Goal: Information Seeking & Learning: Learn about a topic

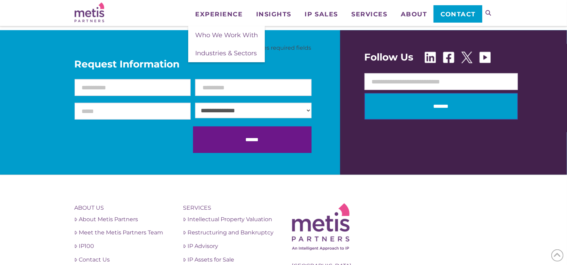
scroll to position [697, 0]
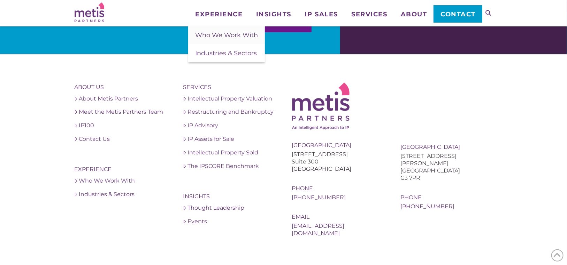
click at [218, 31] on span "Who We Work With" at bounding box center [226, 35] width 63 height 8
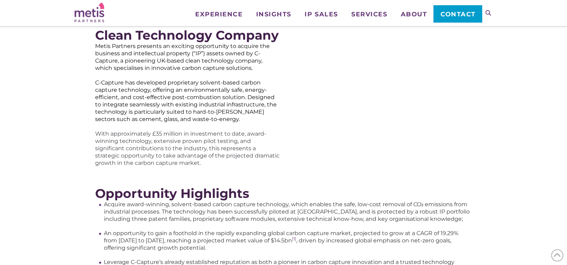
scroll to position [23, 0]
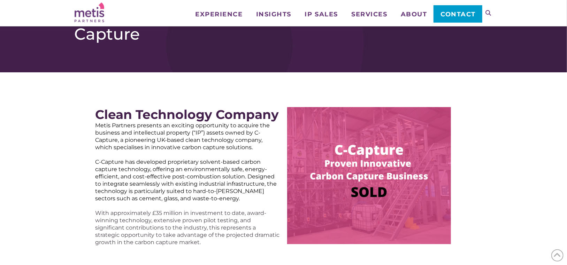
click at [106, 127] on span "Metis Partners presents an exciting opportunity to acquire the business and int…" at bounding box center [182, 136] width 175 height 29
copy span "Metis Partners"
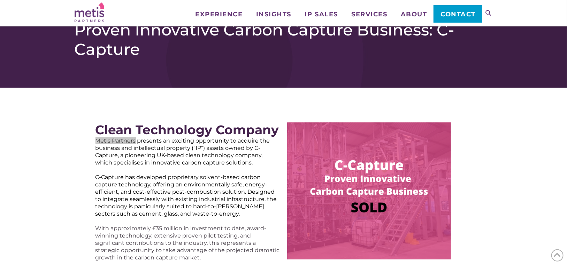
scroll to position [0, 0]
